Goal: Task Accomplishment & Management: Manage account settings

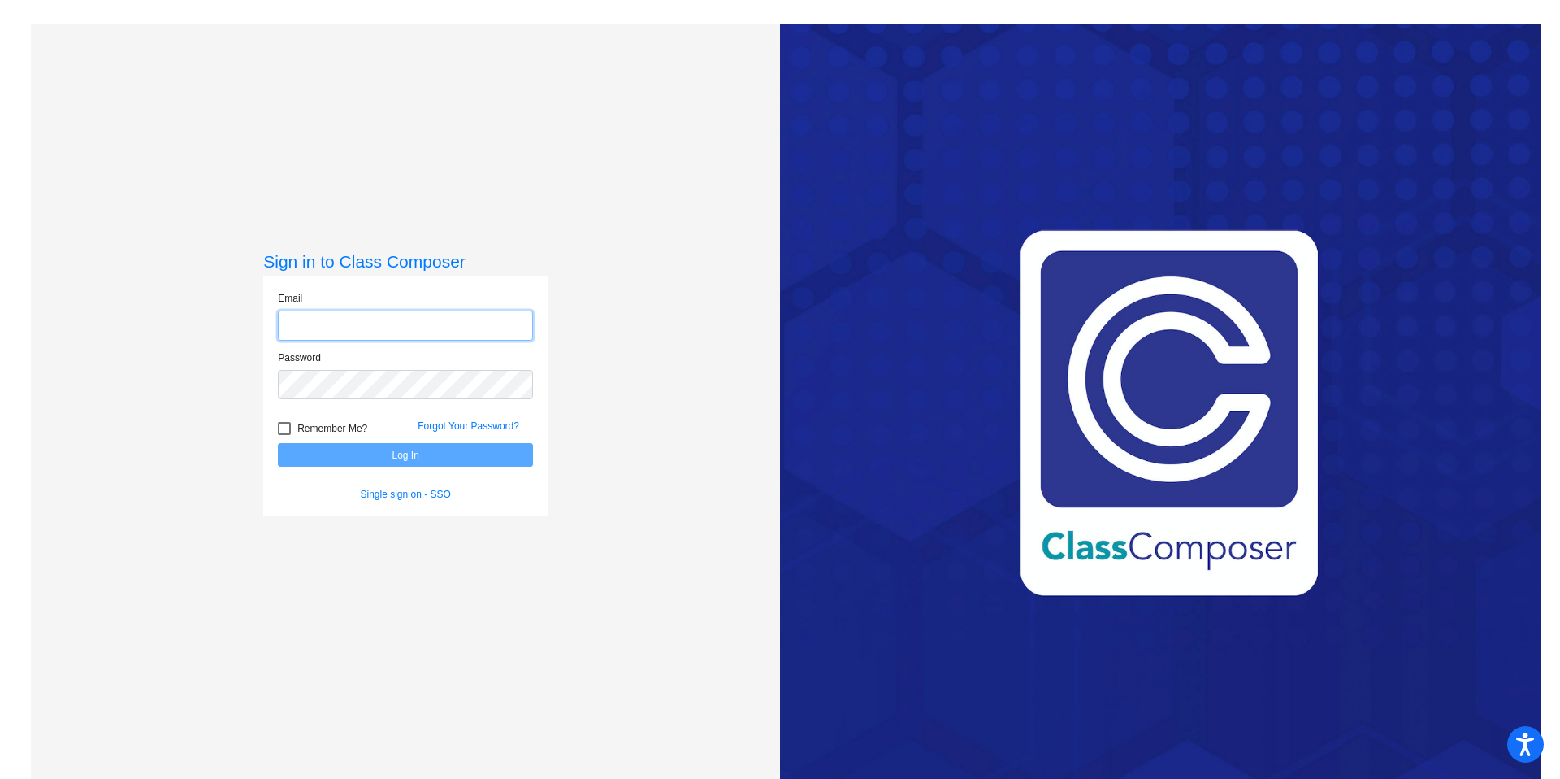
type input "[PERSON_NAME][EMAIL_ADDRESS][PERSON_NAME][DOMAIN_NAME]"
click at [288, 431] on label "Remember Me?" at bounding box center [322, 429] width 89 height 20
click at [284, 435] on input "Remember Me?" at bounding box center [284, 435] width 1 height 1
checkbox input "true"
click at [339, 450] on button "Log In" at bounding box center [405, 455] width 255 height 24
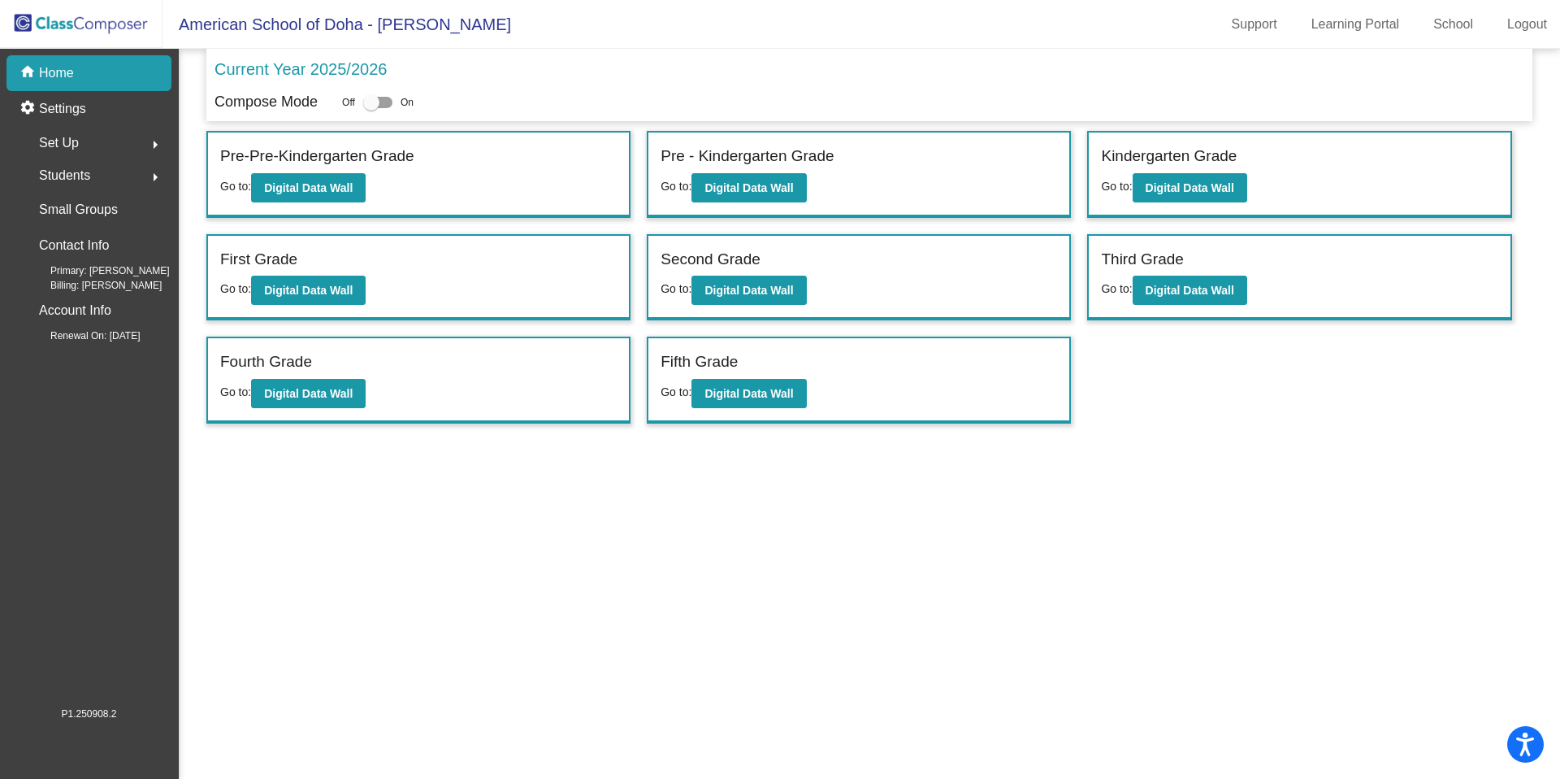
click at [76, 171] on span "Students" at bounding box center [64, 175] width 51 height 23
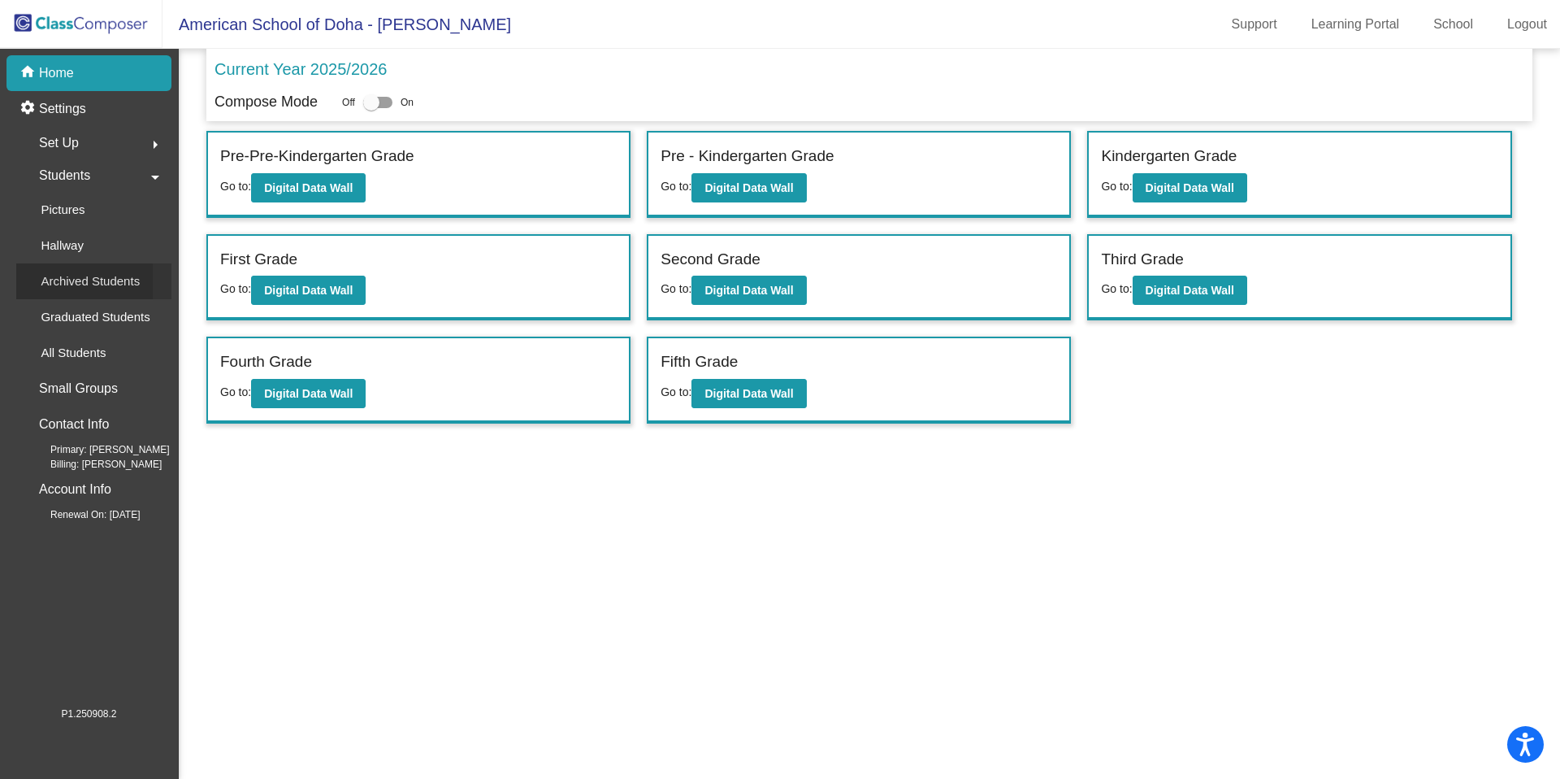
click at [102, 272] on p "Archived Students" at bounding box center [90, 281] width 99 height 20
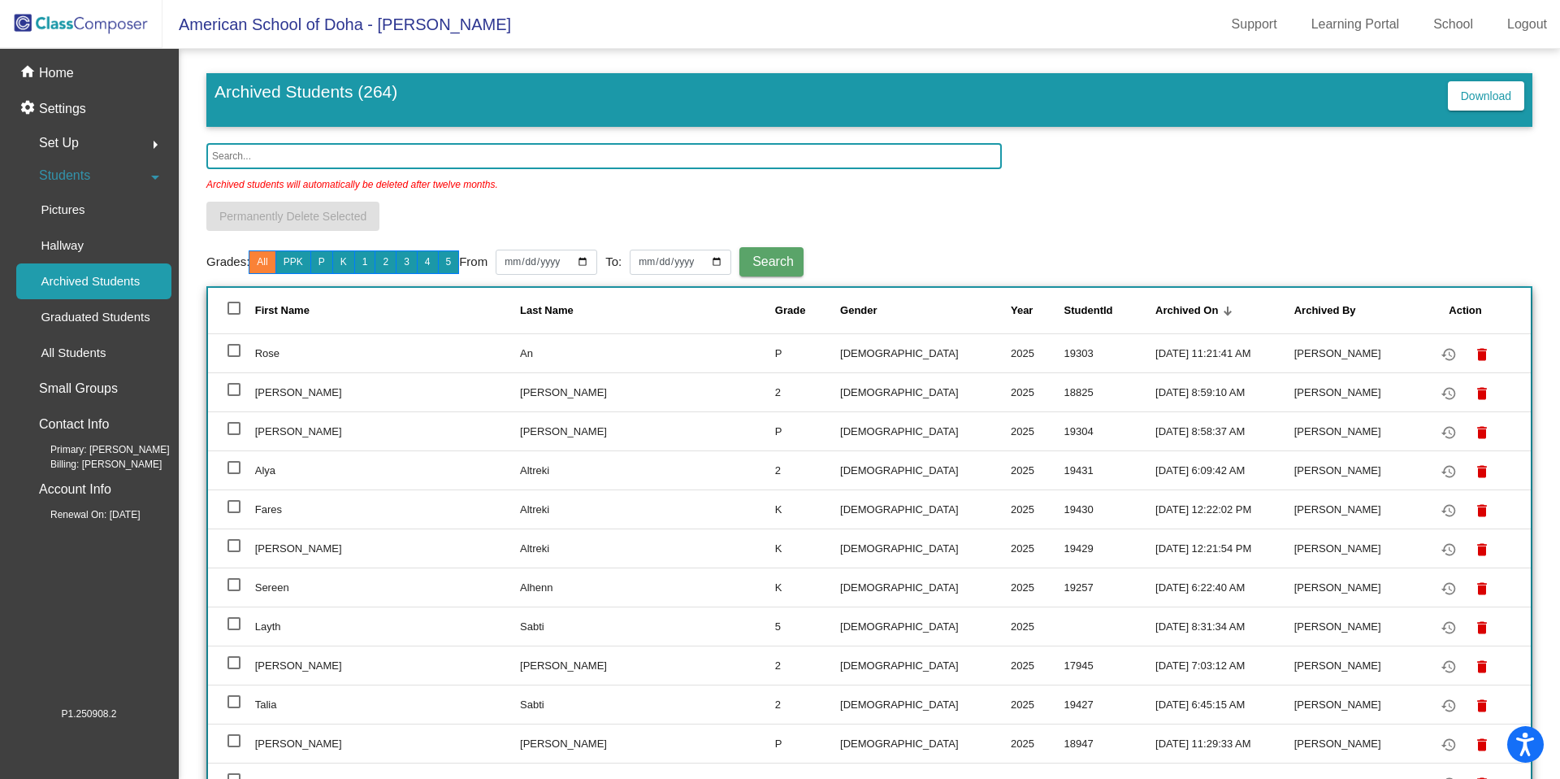
click at [558, 159] on input "text" at bounding box center [604, 156] width 796 height 26
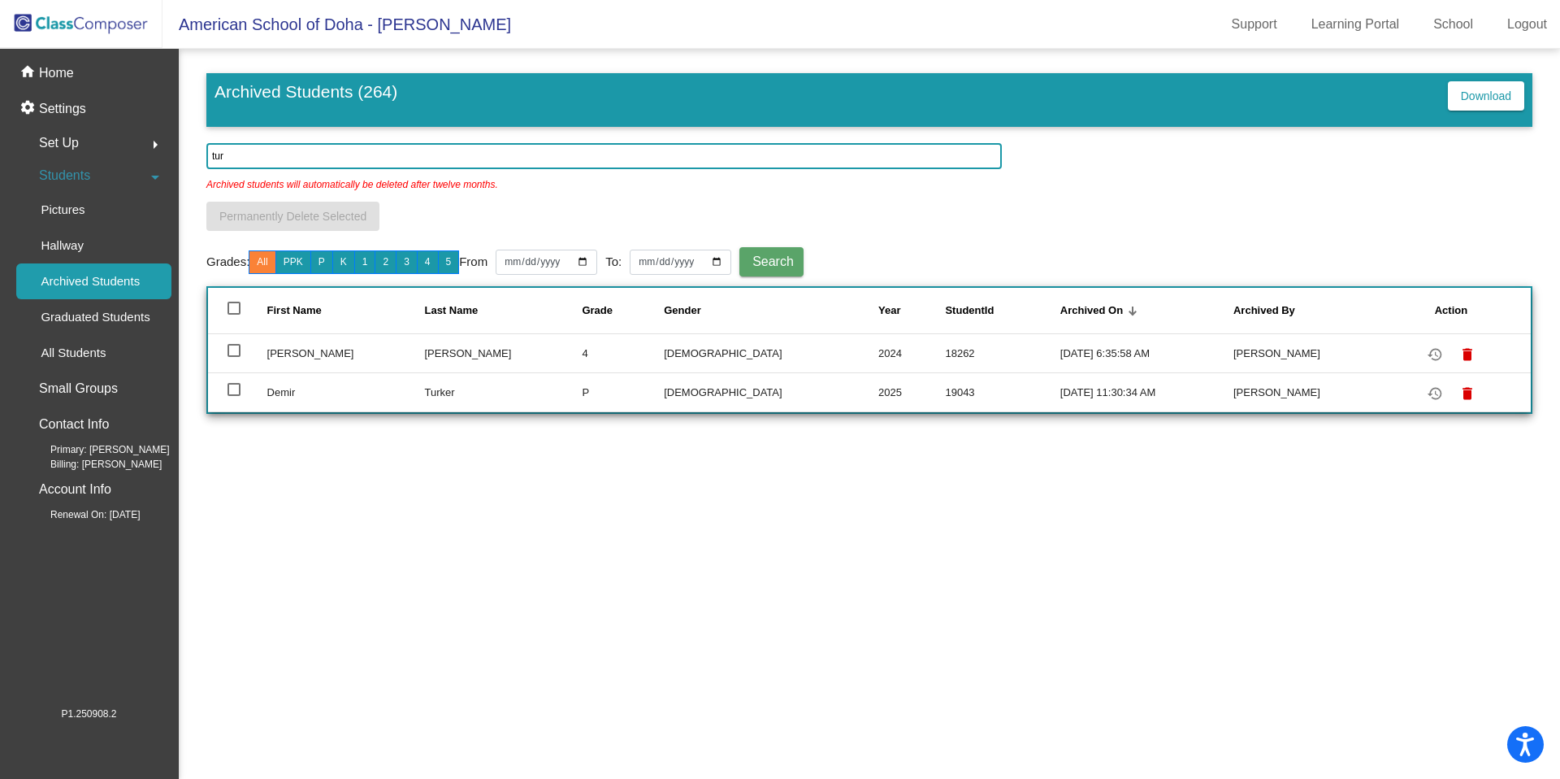
type input "tur"
click at [234, 393] on div at bounding box center [234, 389] width 13 height 13
click at [234, 396] on input "select row 242" at bounding box center [233, 396] width 1 height 1
checkbox input "true"
click at [1425, 395] on mat-icon "restore" at bounding box center [1435, 394] width 20 height 20
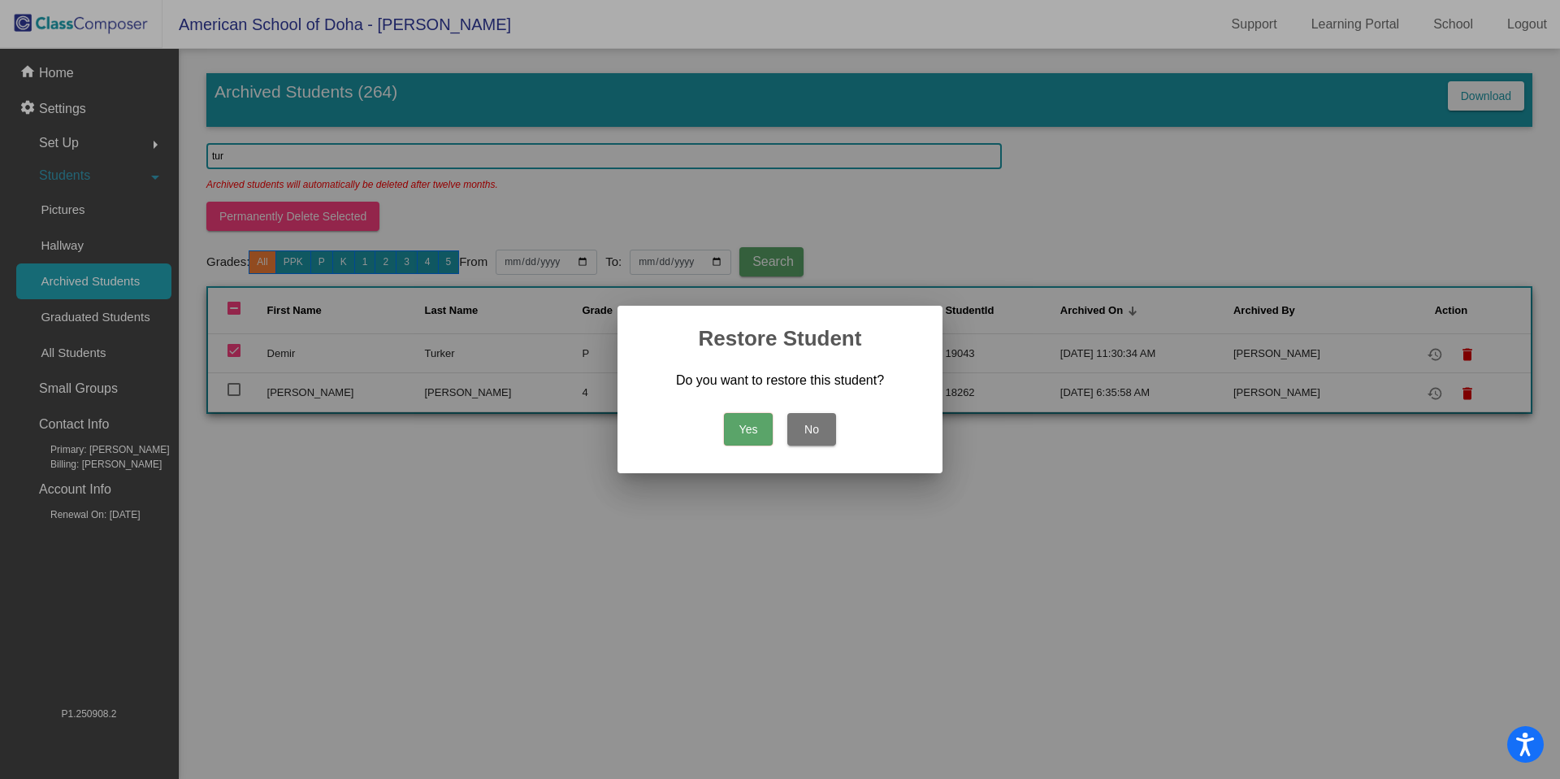
click at [736, 435] on button "Yes" at bounding box center [748, 429] width 49 height 33
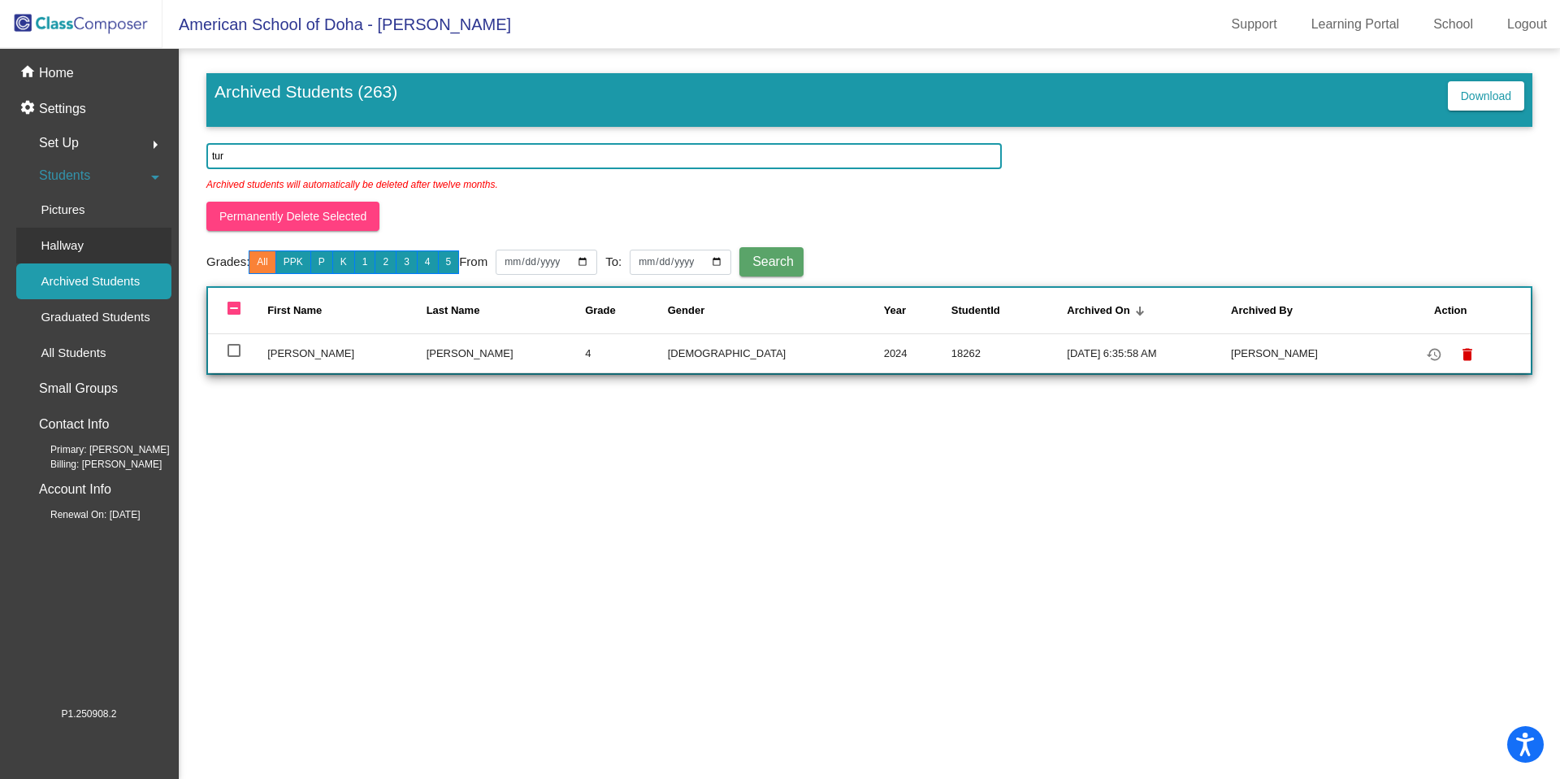
click at [78, 249] on p "Hallway" at bounding box center [62, 246] width 43 height 20
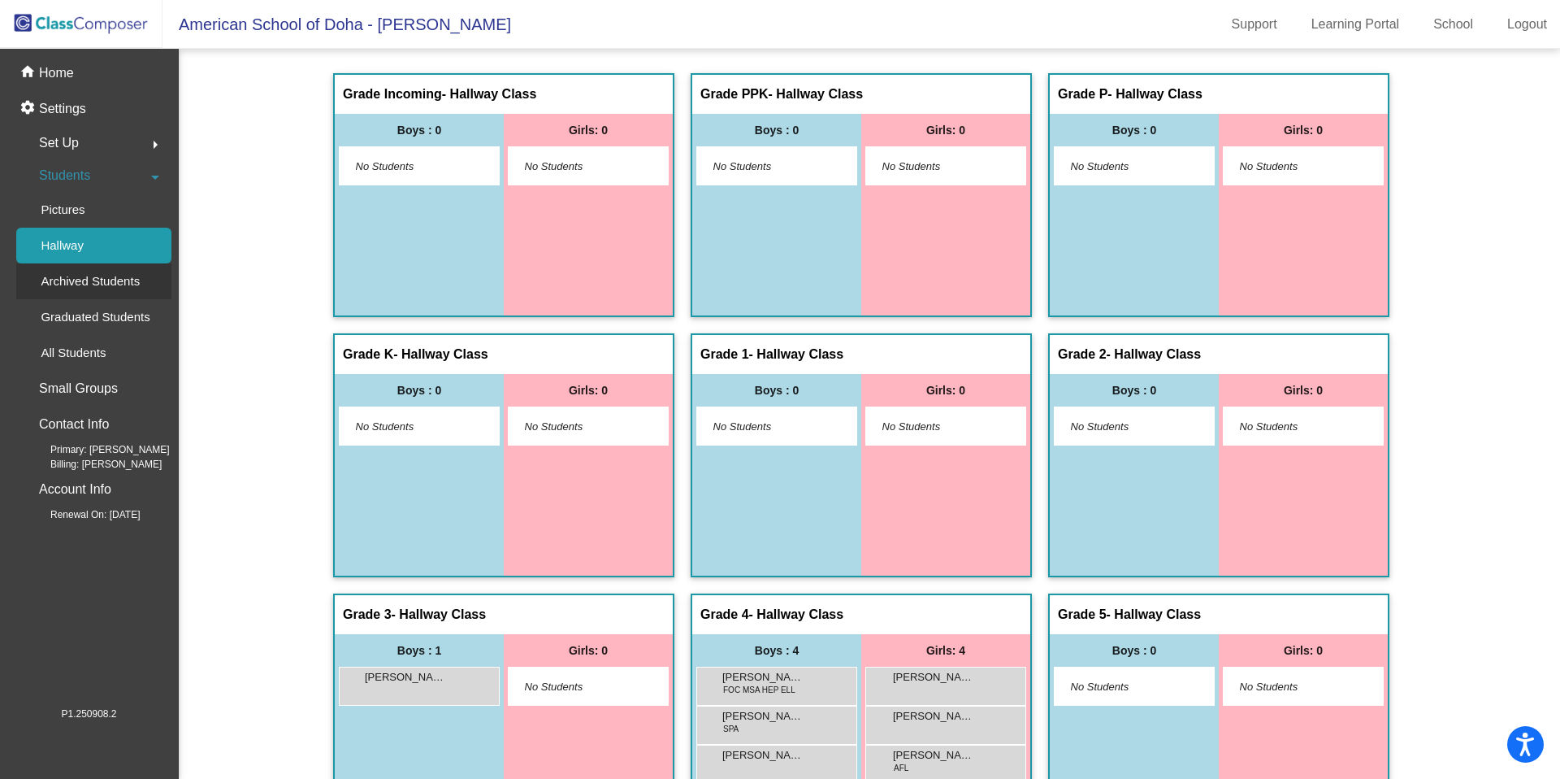
click at [81, 282] on p "Archived Students" at bounding box center [90, 281] width 99 height 20
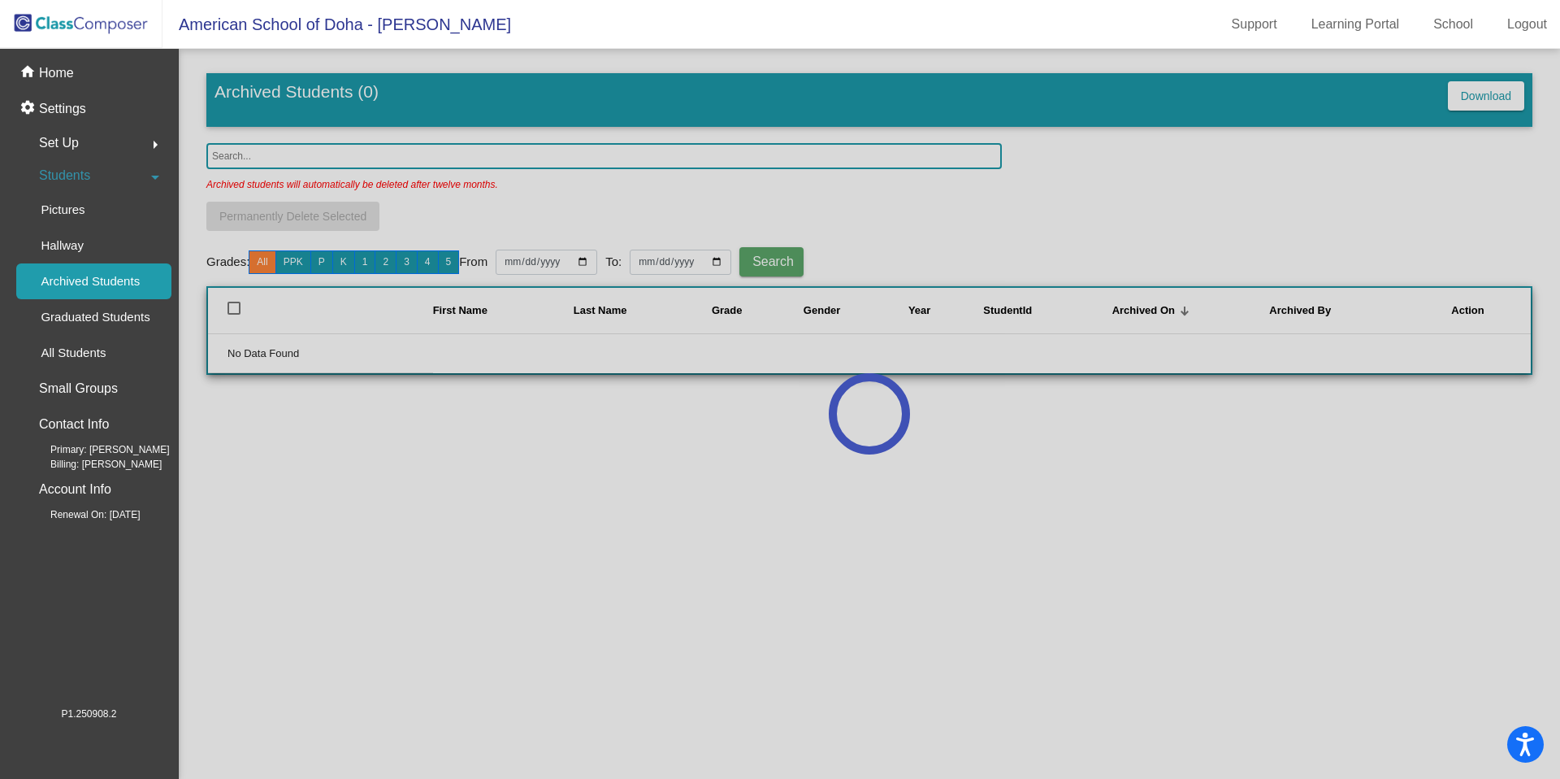
click at [414, 151] on div at bounding box center [870, 414] width 1382 height 730
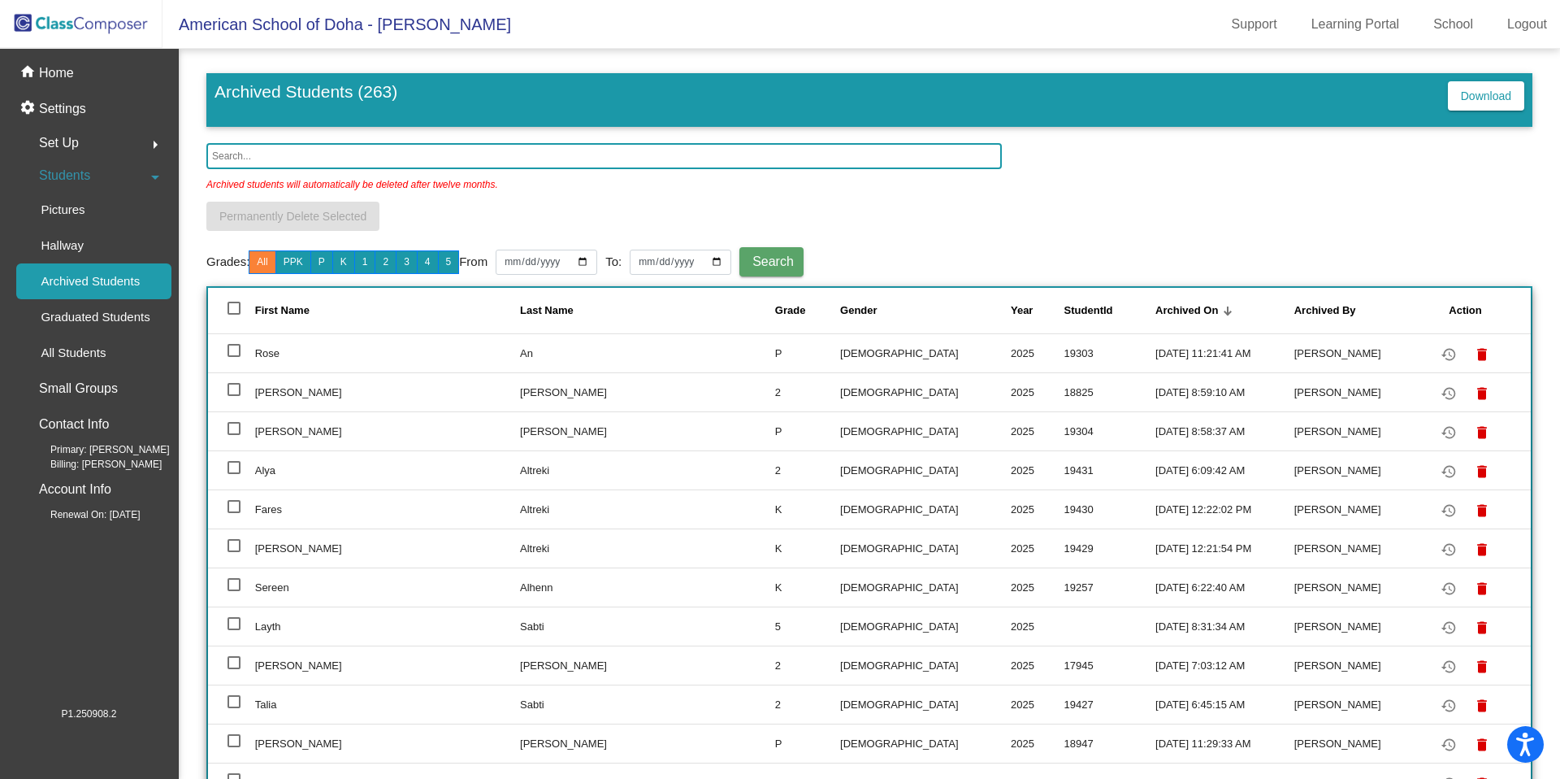
click at [290, 158] on input "text" at bounding box center [604, 156] width 796 height 26
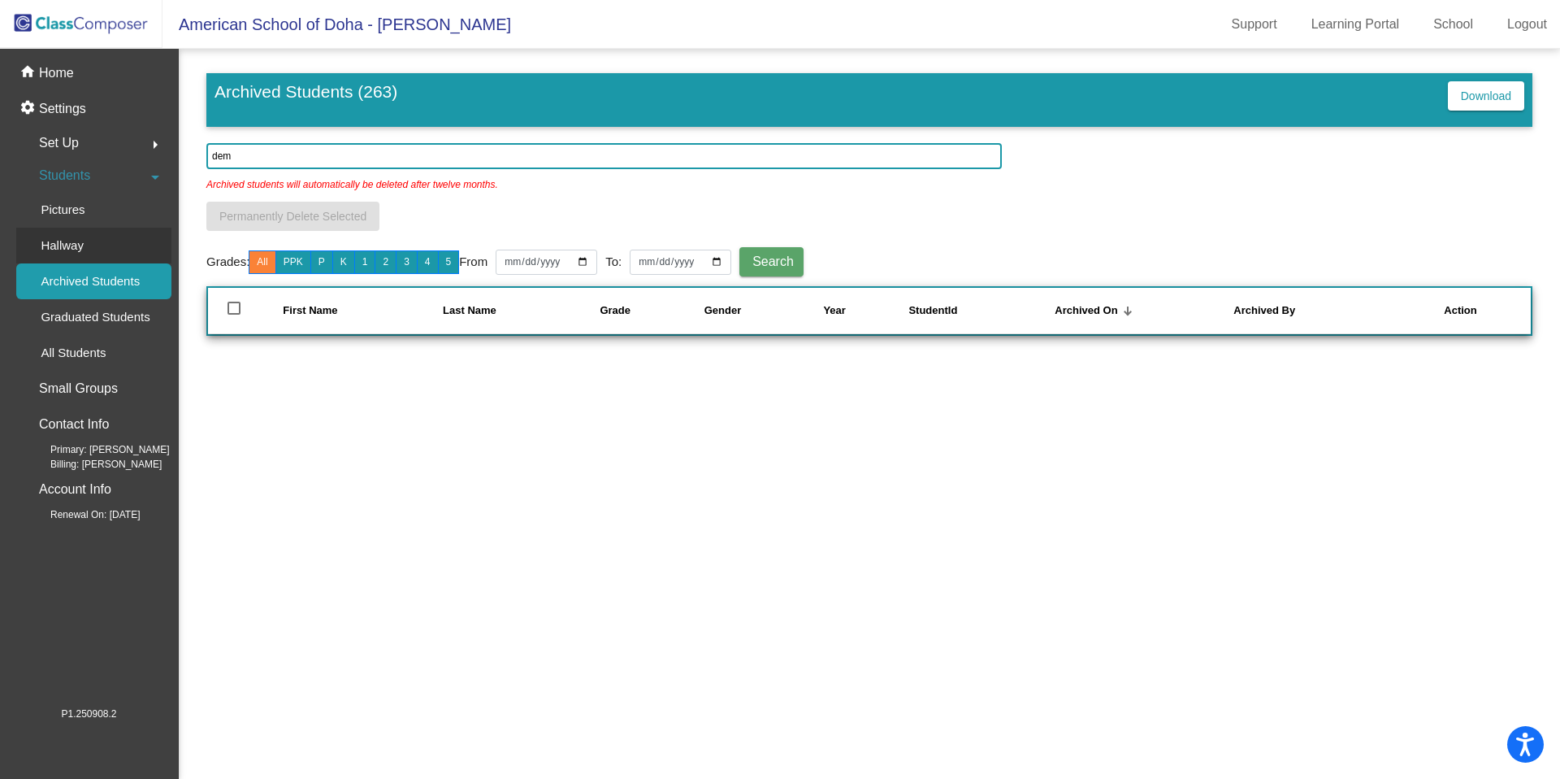
type input "dem"
click at [63, 245] on p "Hallway" at bounding box center [62, 246] width 43 height 20
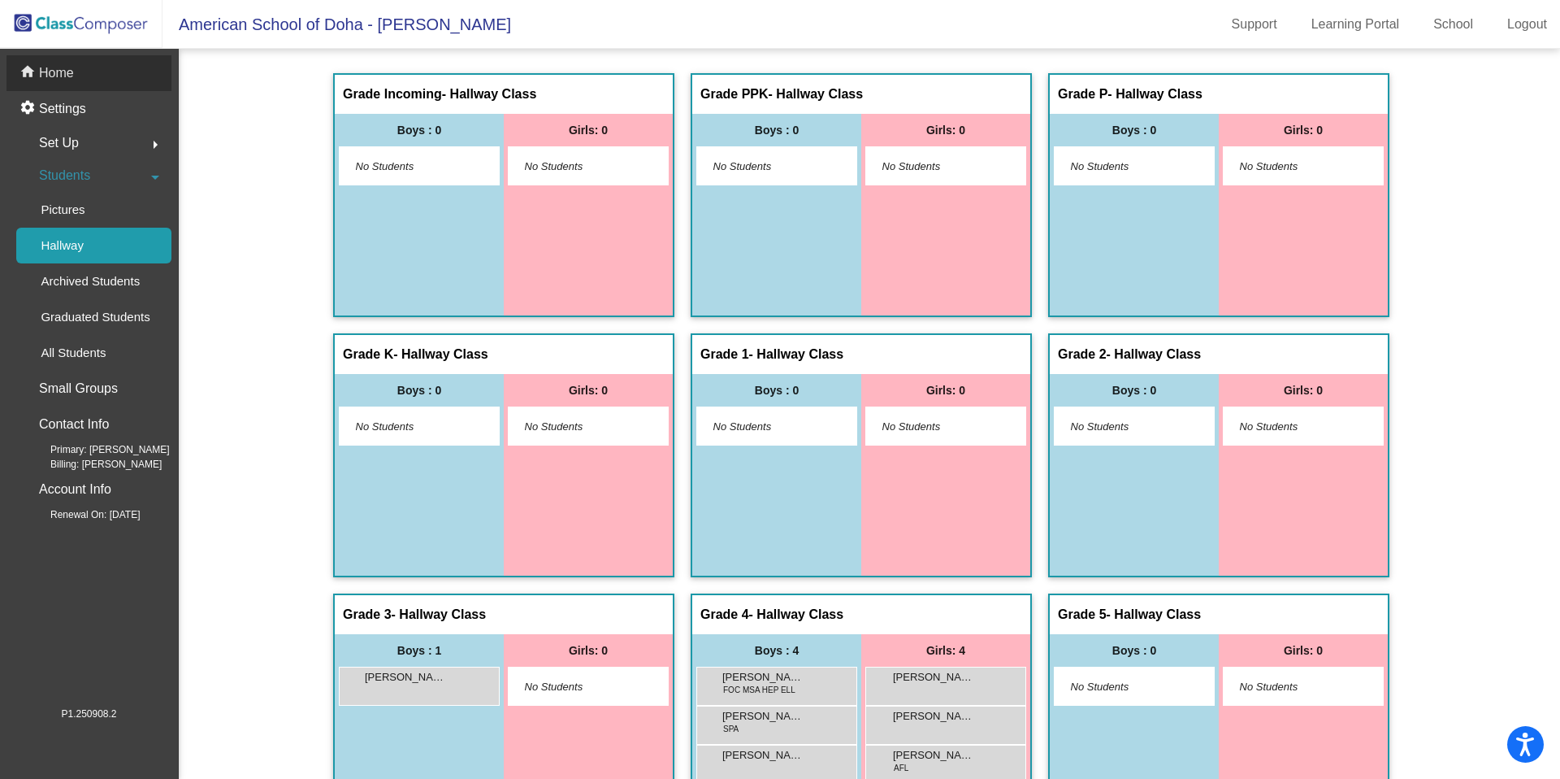
click at [59, 79] on p "Home" at bounding box center [56, 73] width 35 height 20
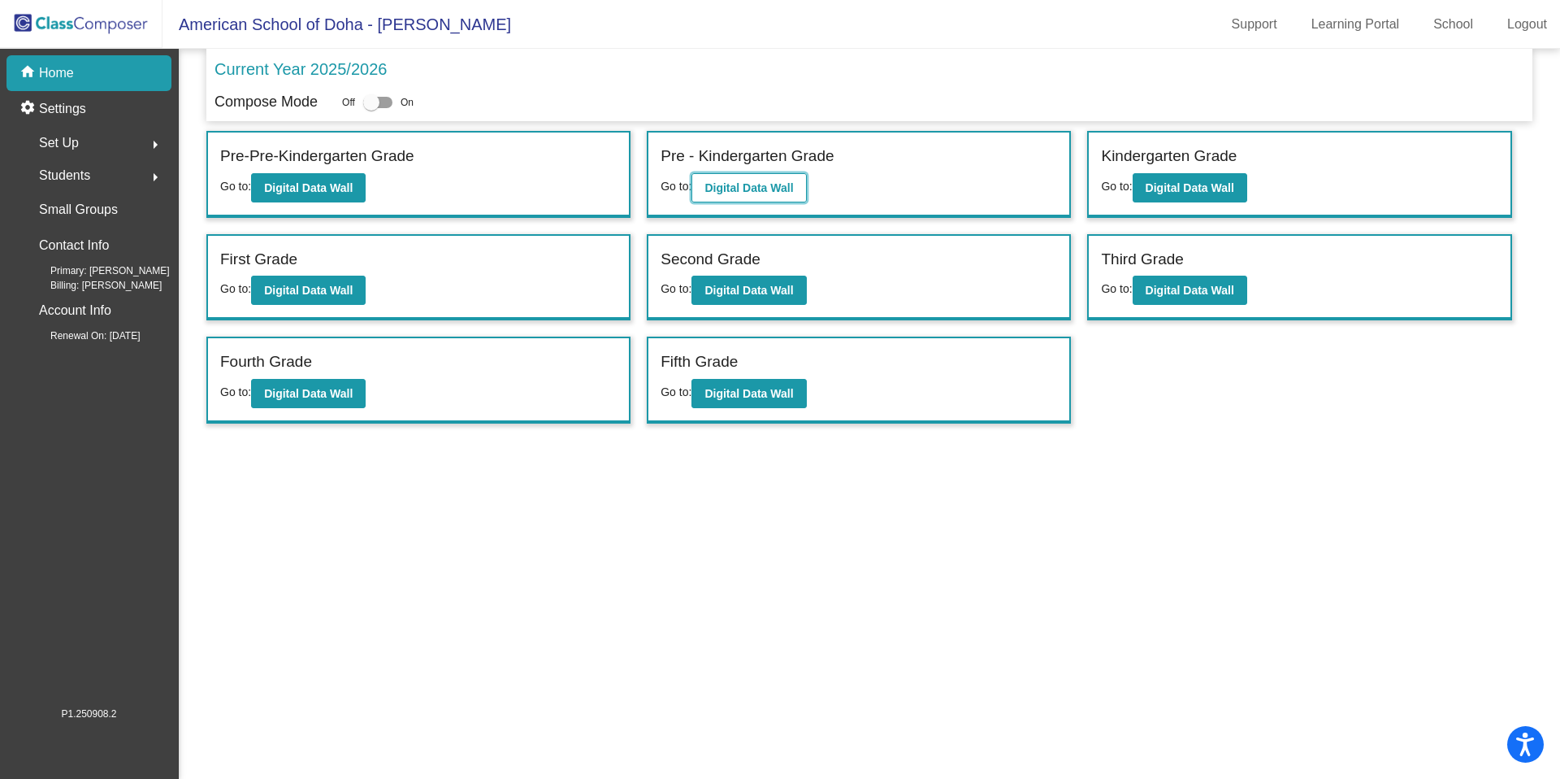
click at [751, 187] on b "Digital Data Wall" at bounding box center [749, 187] width 89 height 13
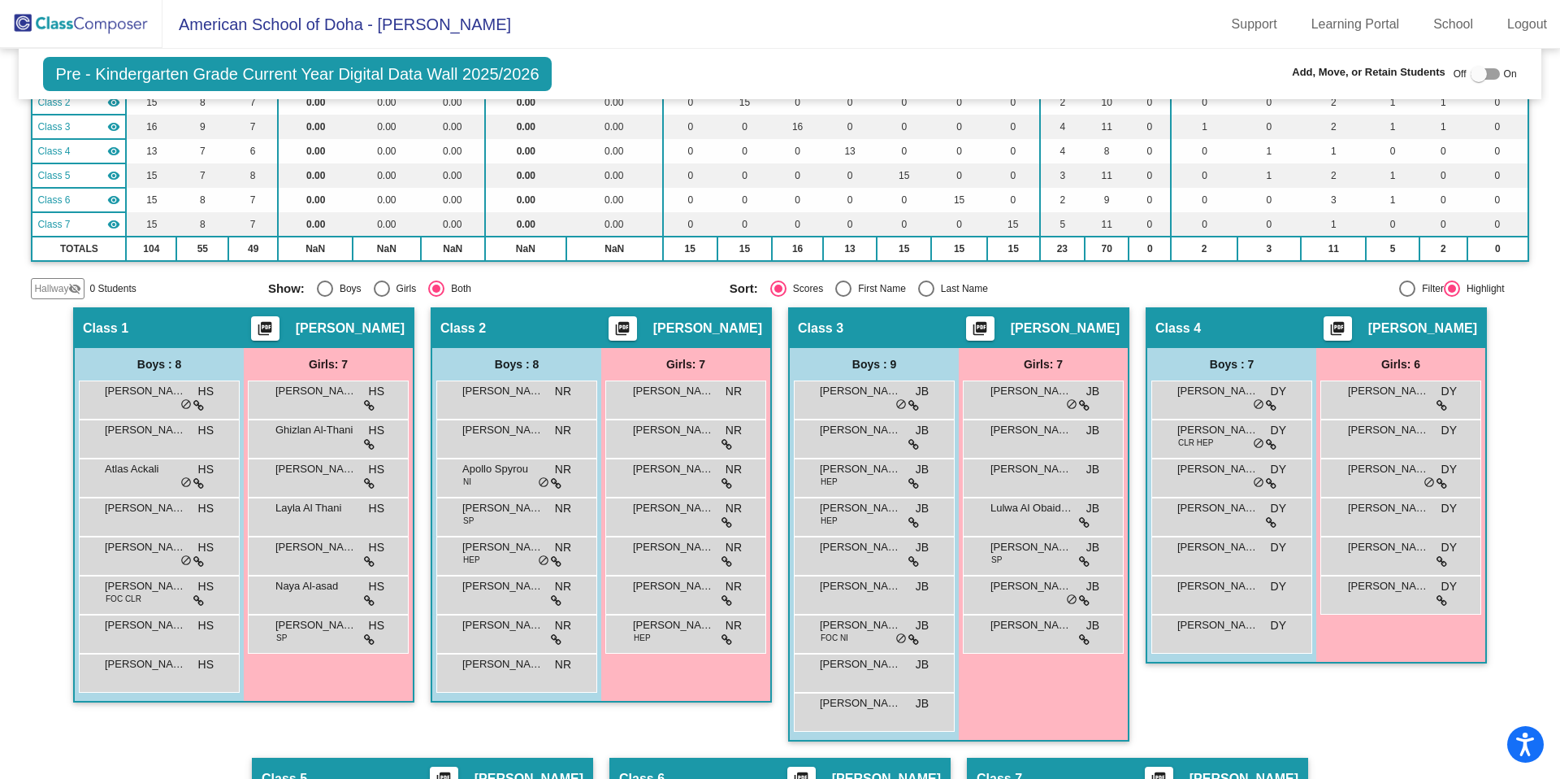
scroll to position [176, 0]
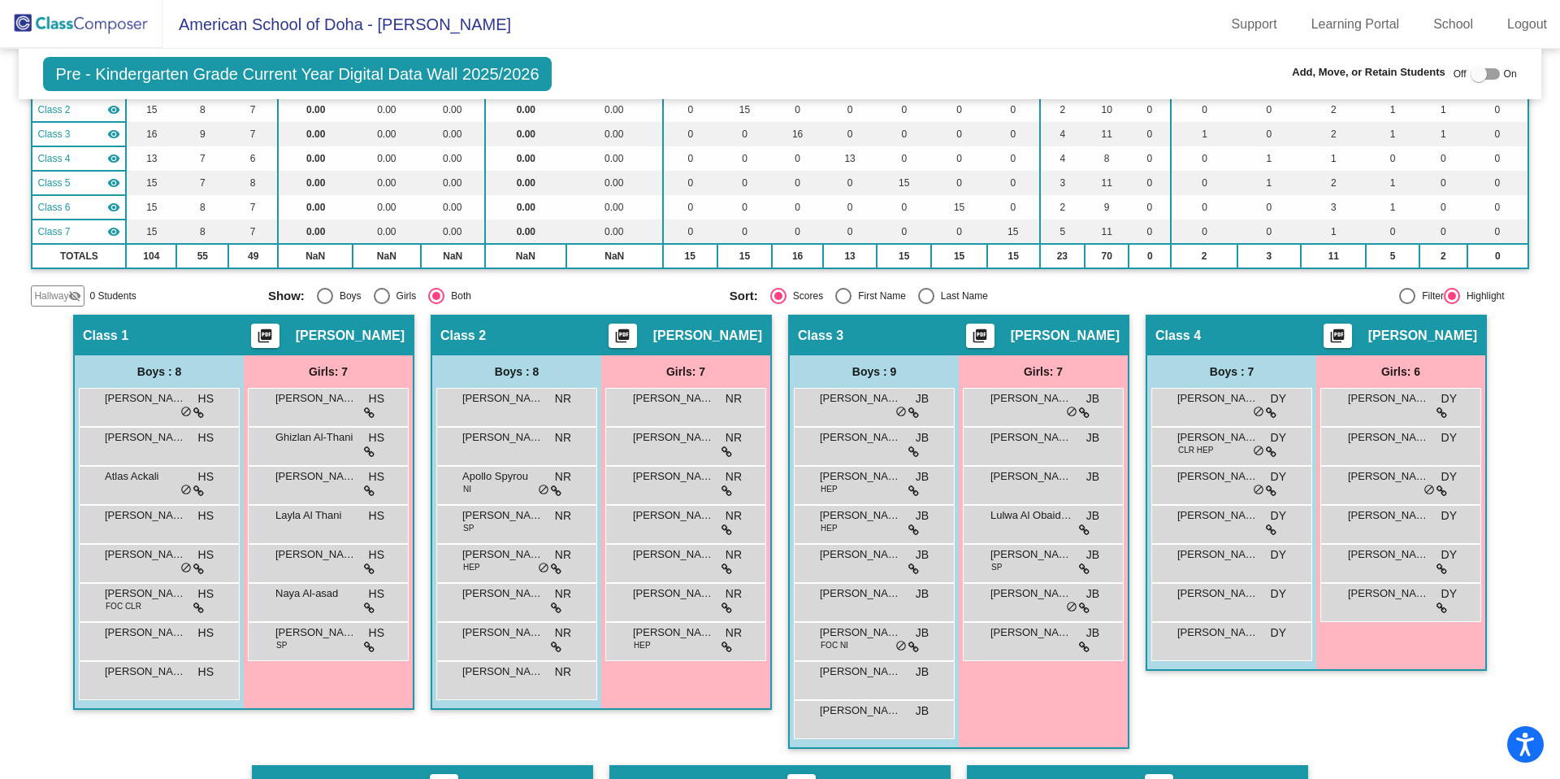
click at [1471, 74] on div at bounding box center [1479, 74] width 16 height 16
checkbox input "true"
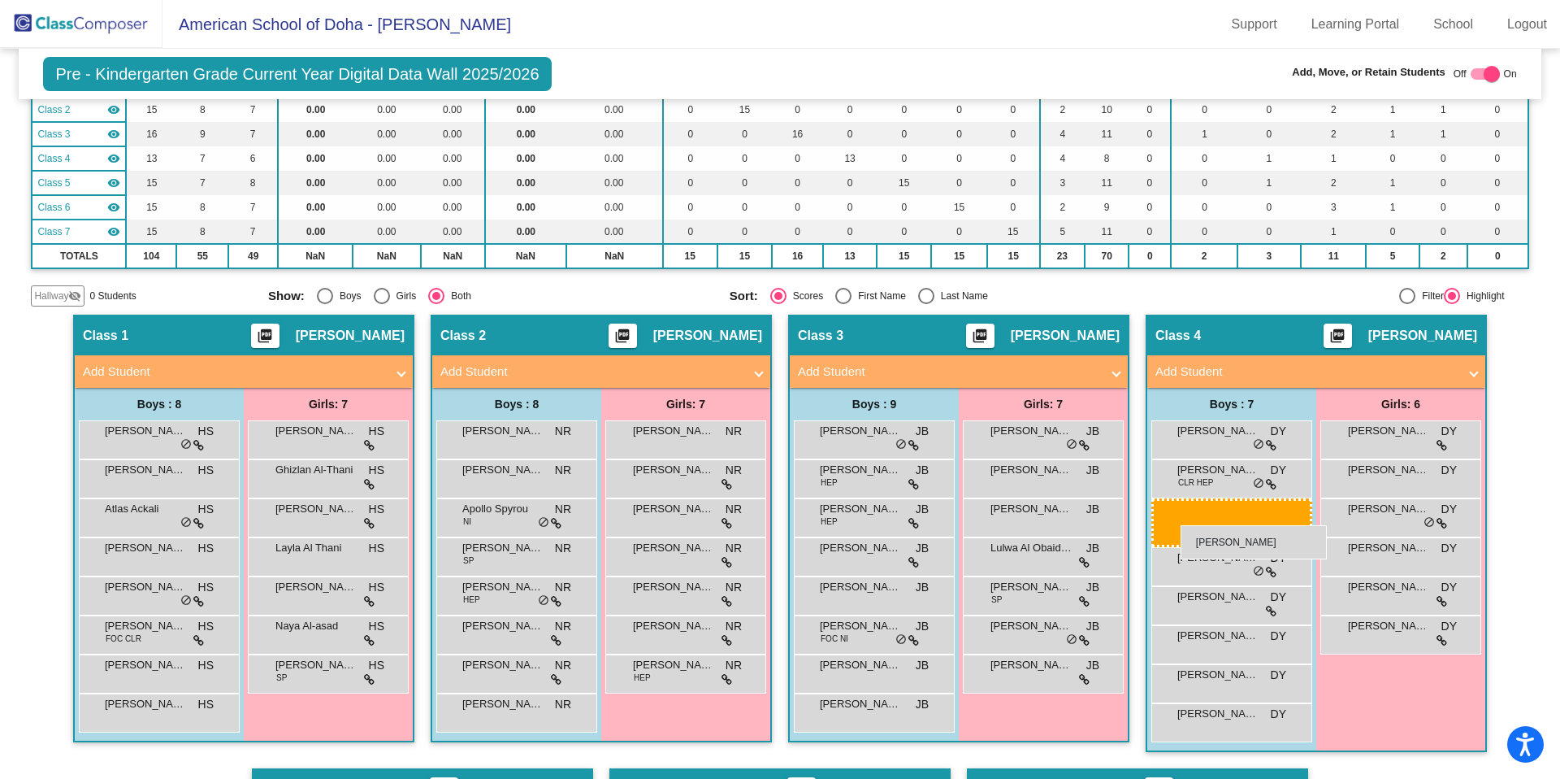
drag, startPoint x: 867, startPoint y: 479, endPoint x: 1181, endPoint y: 525, distance: 317.0
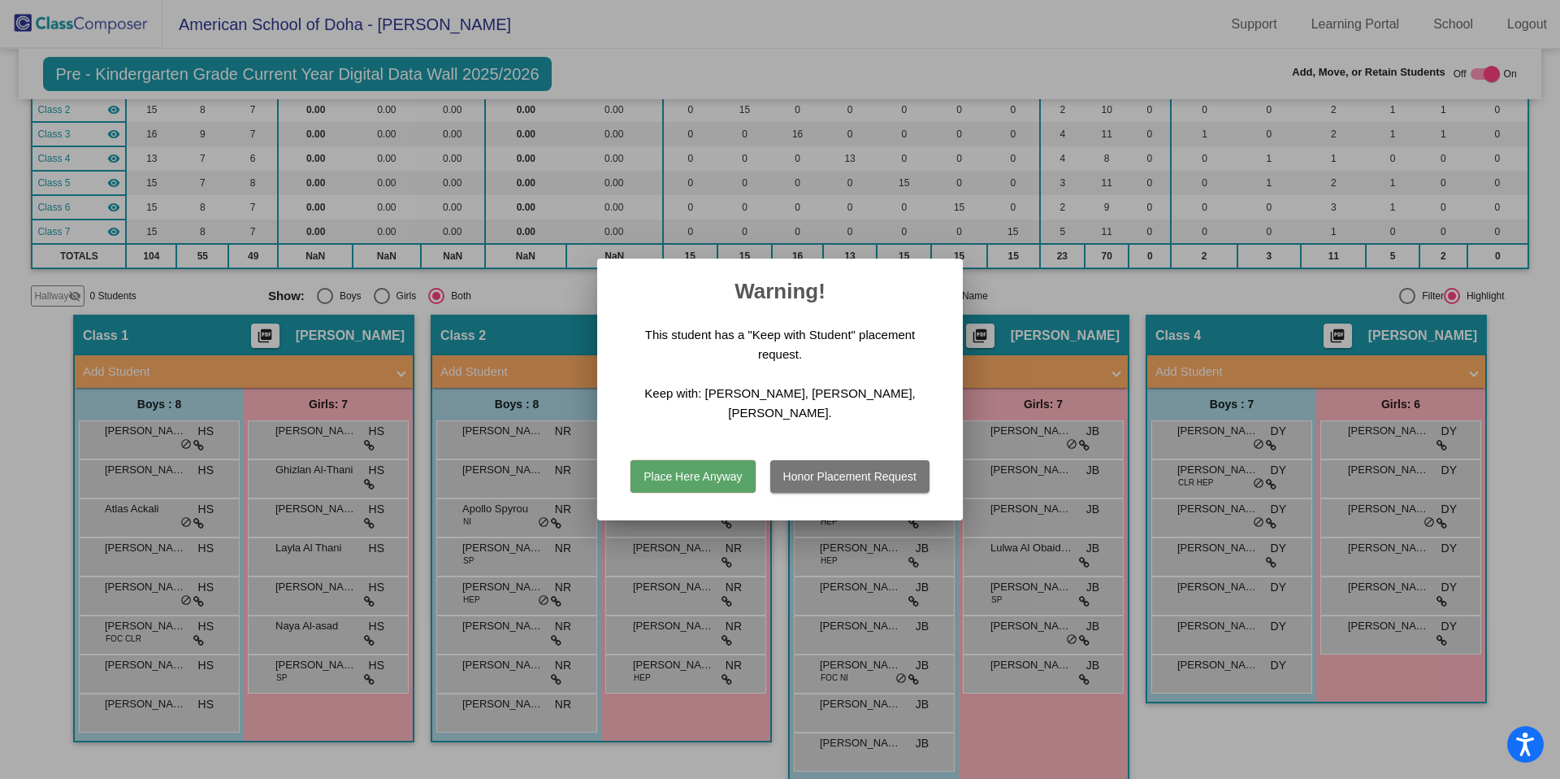
click at [700, 479] on button "Place Here Anyway" at bounding box center [693, 476] width 124 height 33
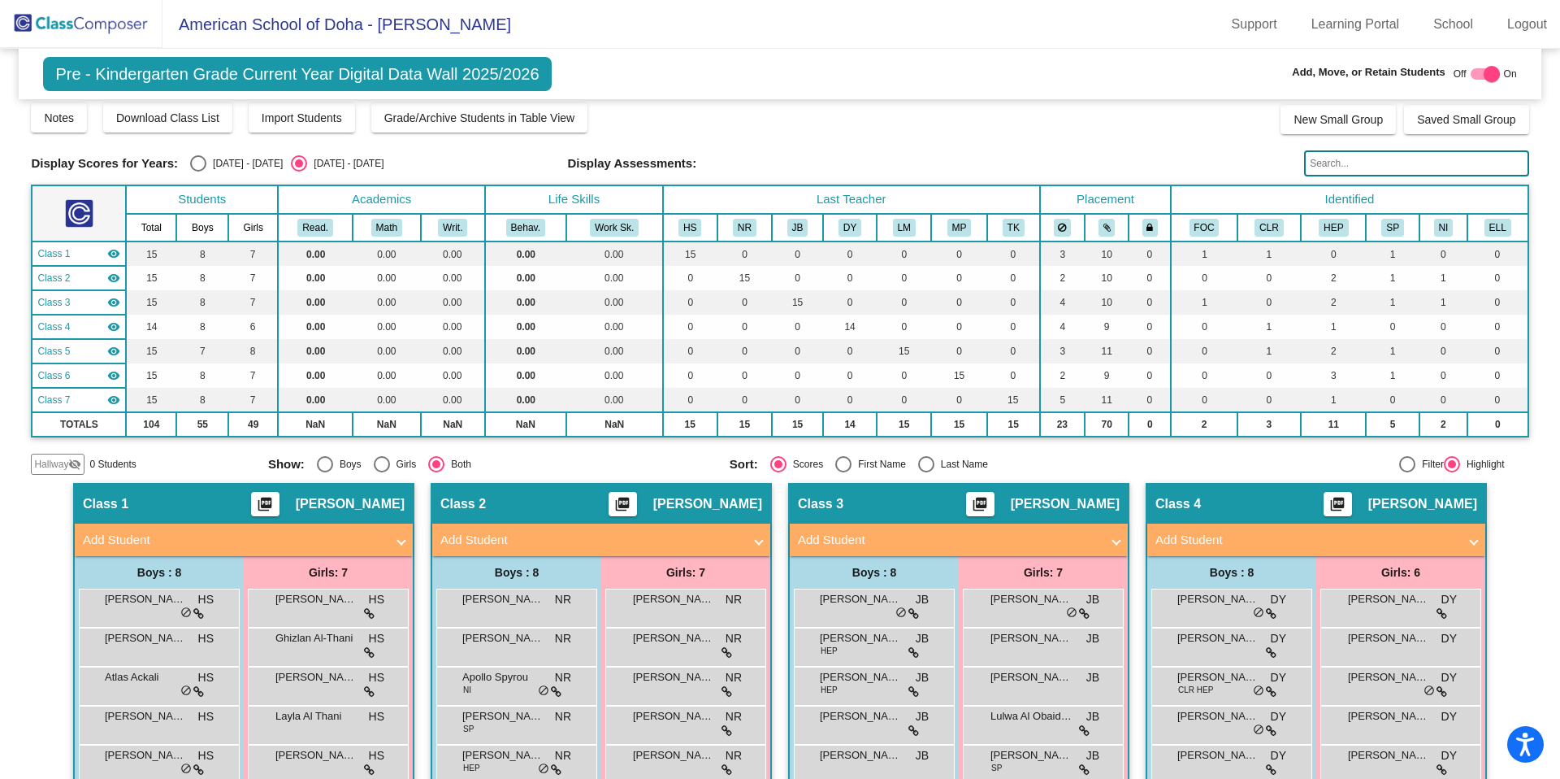
scroll to position [0, 0]
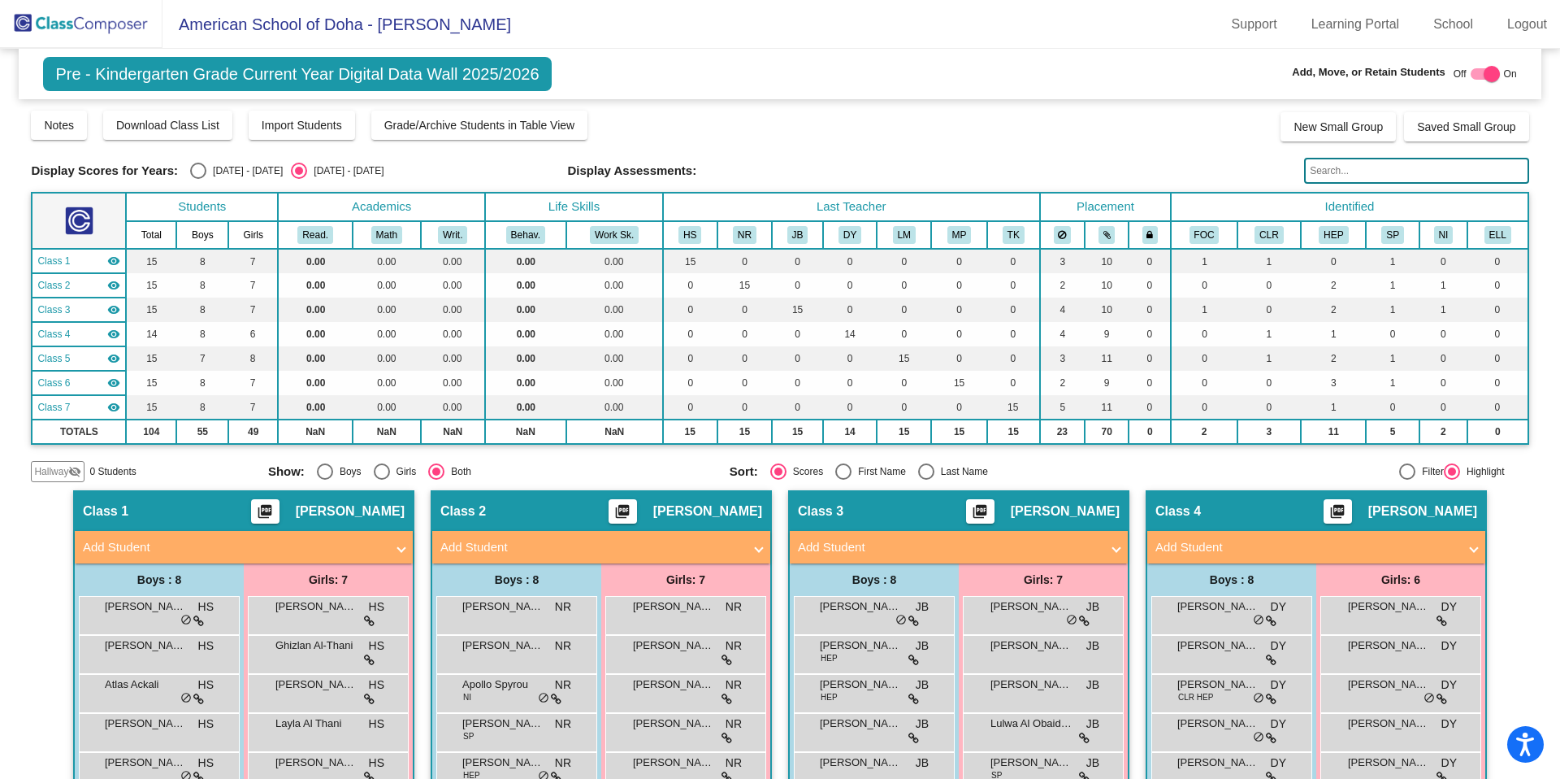
click at [204, 169] on div "Select an option" at bounding box center [198, 171] width 16 height 16
click at [198, 179] on input "[DATE] - [DATE]" at bounding box center [197, 179] width 1 height 1
radio input "true"
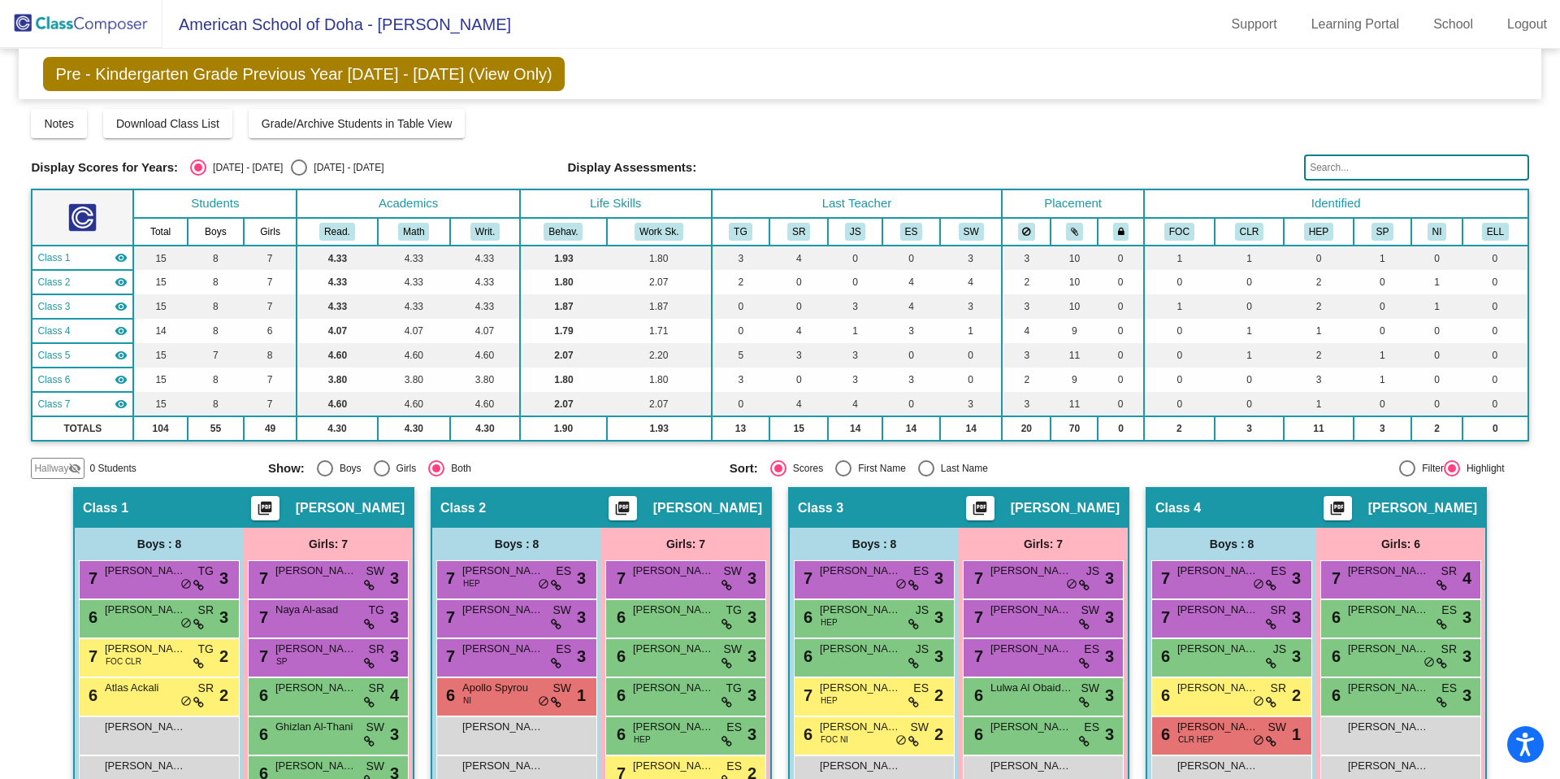
click at [89, 22] on img at bounding box center [81, 24] width 163 height 48
